Goal: Information Seeking & Learning: Learn about a topic

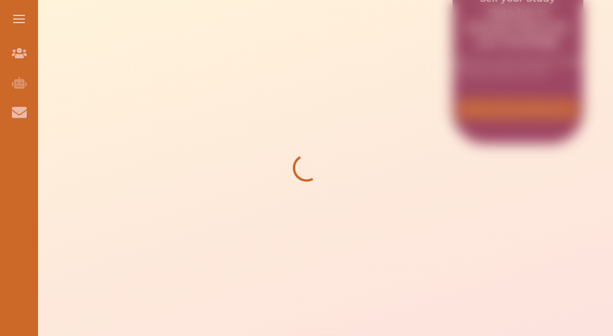
scroll to position [470, 0]
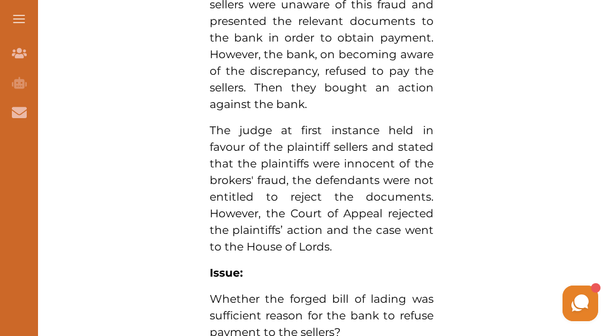
scroll to position [926, 0]
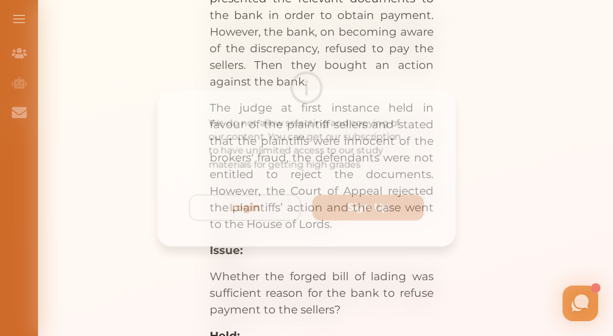
drag, startPoint x: 330, startPoint y: 223, endPoint x: 581, endPoint y: 252, distance: 252.3
click at [581, 252] on div "We do not allow selecting and copying of our content. You can get our subscript…" at bounding box center [306, 168] width 613 height 336
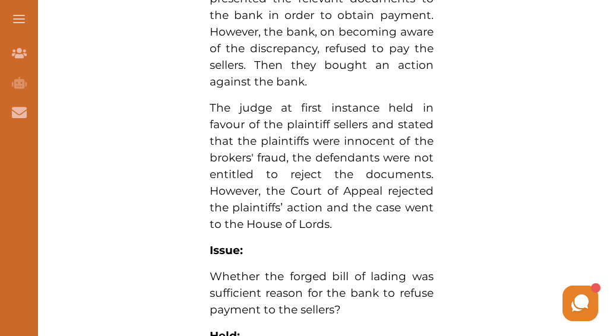
drag, startPoint x: 328, startPoint y: 224, endPoint x: 307, endPoint y: 186, distance: 43.8
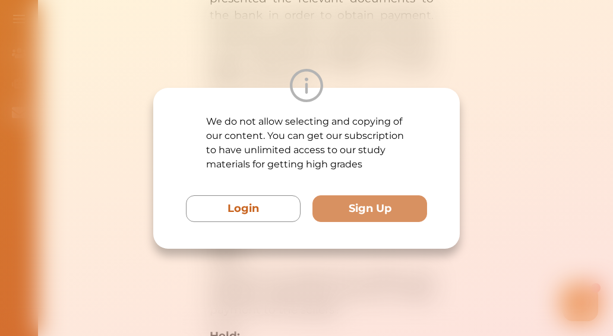
drag, startPoint x: 307, startPoint y: 186, endPoint x: 547, endPoint y: 191, distance: 240.5
click at [547, 191] on div "We do not allow selecting and copying of our content. You can get our subscript…" at bounding box center [306, 168] width 613 height 336
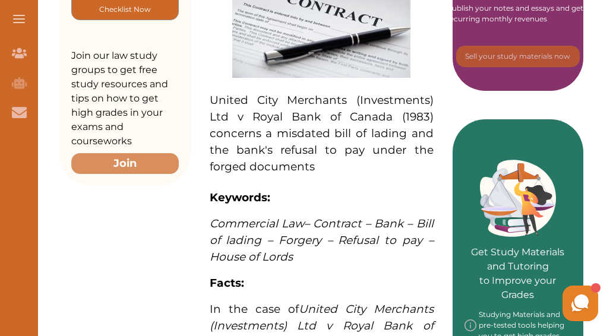
scroll to position [380, 0]
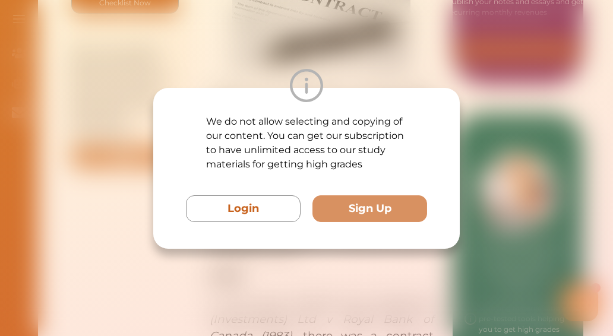
click at [487, 221] on div "We do not allow selecting and copying of our content. You can get our subscript…" at bounding box center [306, 168] width 613 height 336
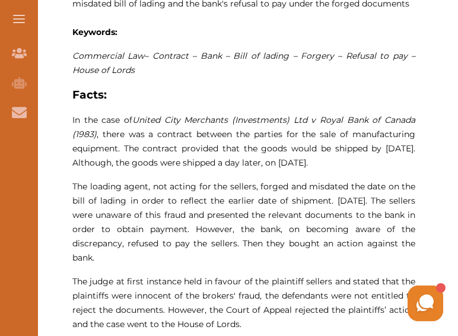
scroll to position [691, 0]
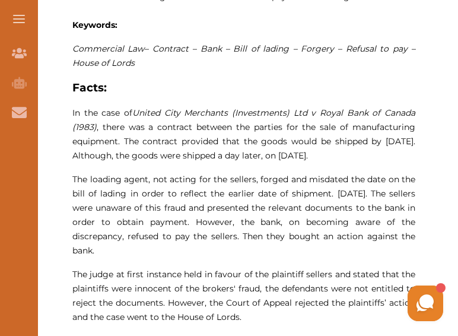
click at [252, 310] on div "[PERSON_NAME] Hey there 👋 If you have any questions, I'm here to help! Just tex…" at bounding box center [309, 304] width 273 height 42
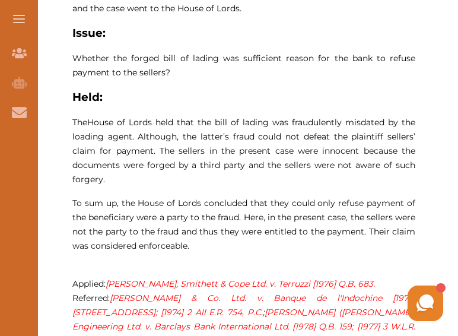
scroll to position [1023, 0]
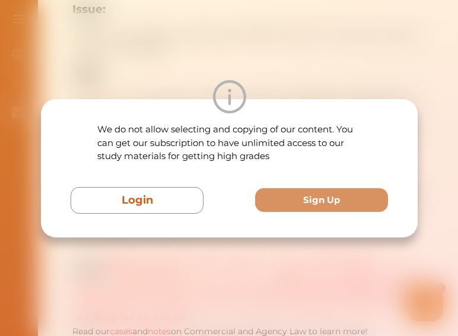
click at [366, 287] on div "We do not allow selecting and copying of our content. You can get our subscript…" at bounding box center [229, 168] width 458 height 336
